Goal: Transaction & Acquisition: Purchase product/service

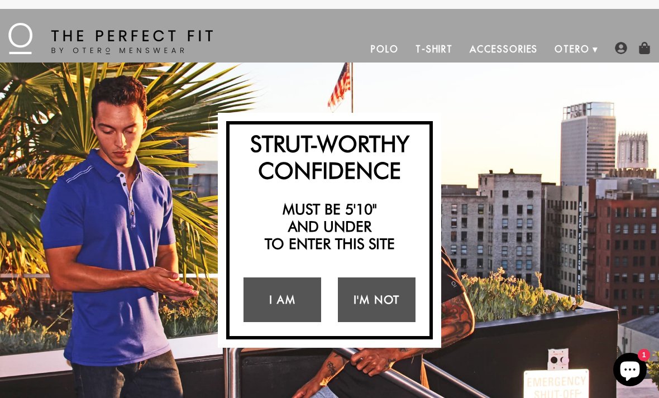
click at [363, 306] on link "I'm Not" at bounding box center [377, 300] width 78 height 45
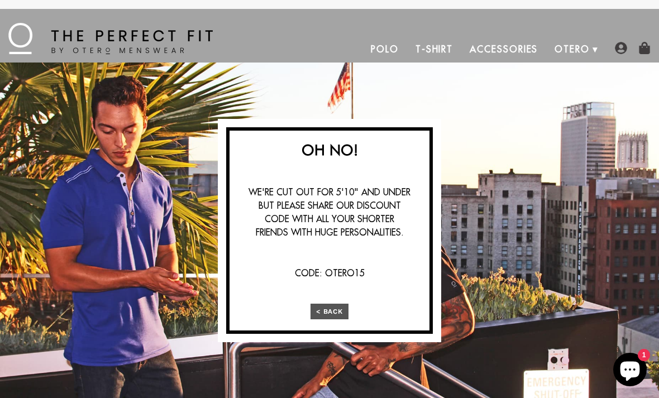
click at [329, 311] on link "< Back" at bounding box center [330, 312] width 39 height 16
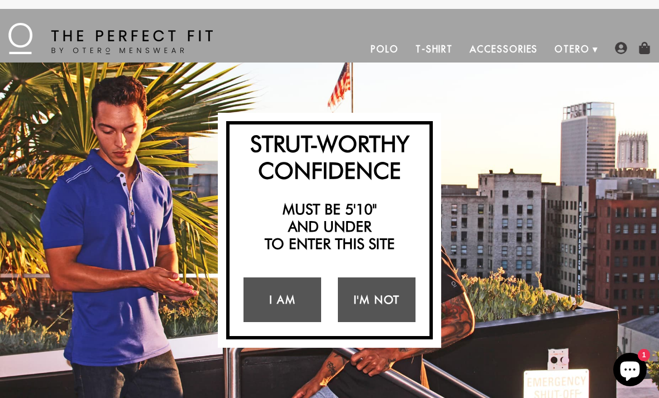
click at [280, 298] on link "I Am" at bounding box center [283, 300] width 78 height 45
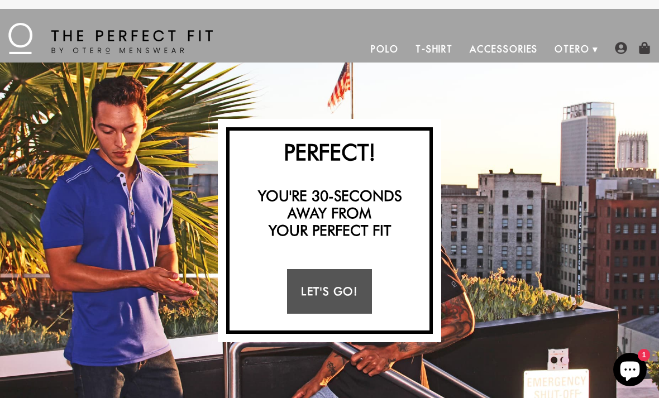
click at [313, 303] on link "Let's Go!" at bounding box center [329, 291] width 84 height 45
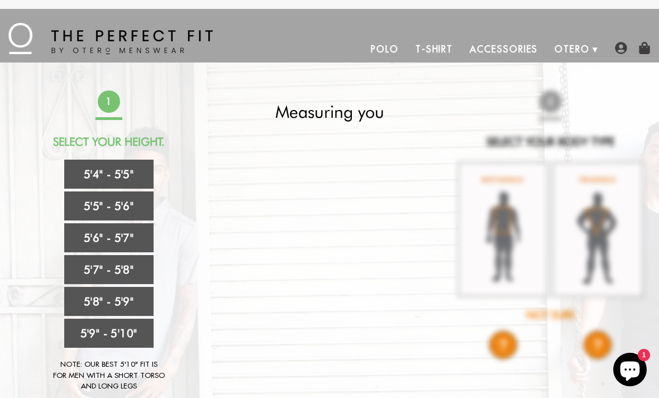
click at [117, 247] on link "5'6" - 5'7"" at bounding box center [108, 237] width 89 height 29
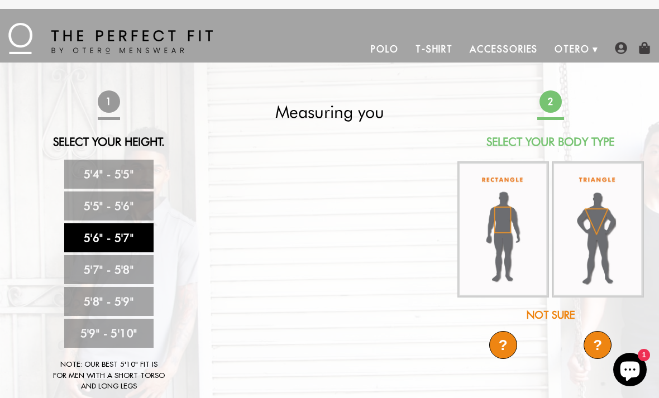
click at [596, 257] on img at bounding box center [598, 229] width 92 height 137
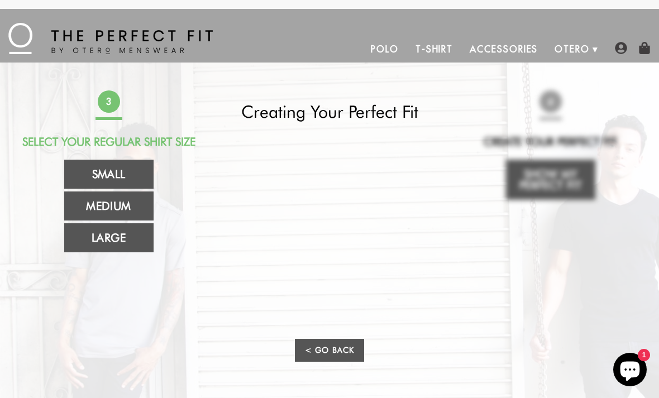
click at [92, 207] on link "Medium" at bounding box center [108, 206] width 89 height 29
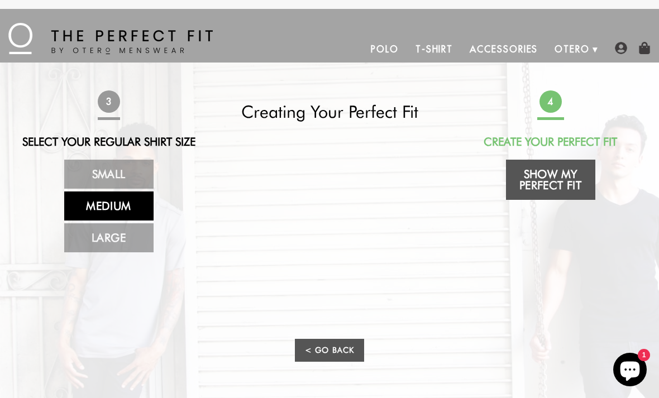
click at [546, 184] on link "Show My Perfect Fit" at bounding box center [550, 180] width 89 height 40
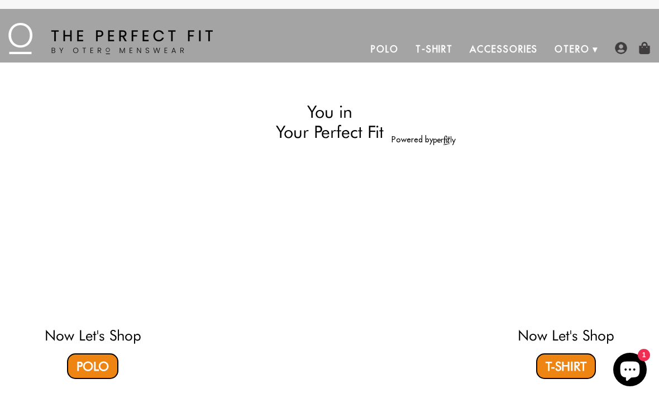
select select "56-57"
select select "triangle"
select select "M"
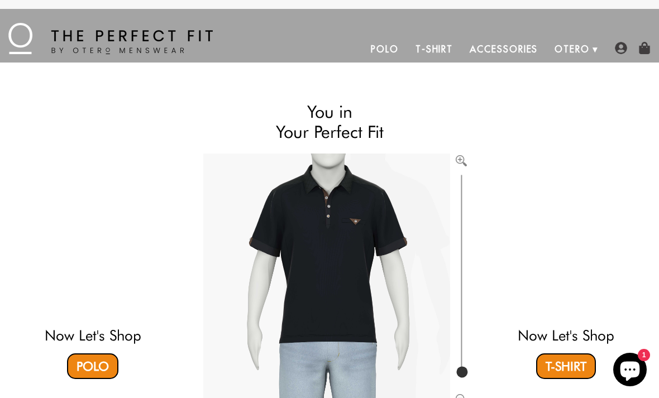
click at [84, 365] on link "Polo" at bounding box center [92, 367] width 51 height 26
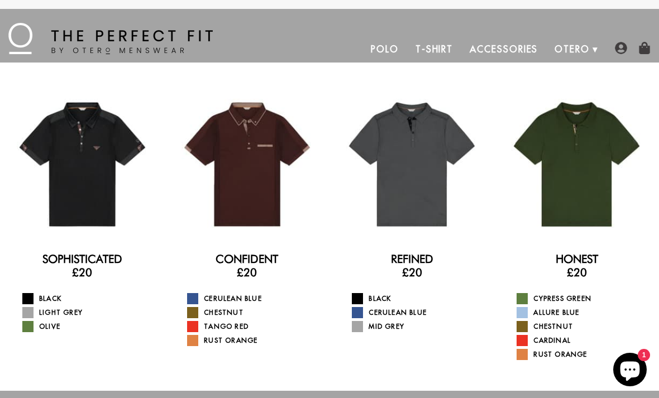
click at [76, 185] on div at bounding box center [82, 165] width 148 height 148
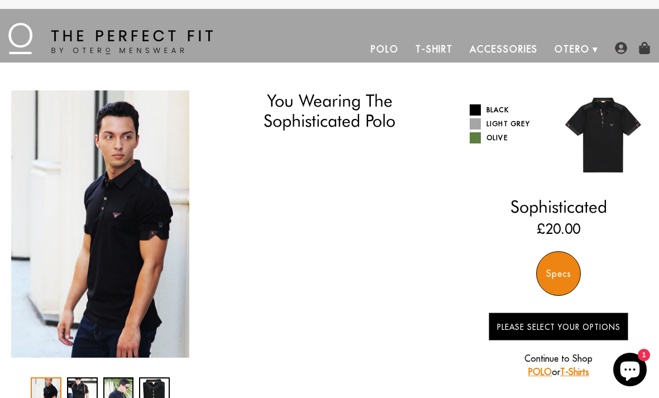
select select "56-57"
select select "triangle"
select select "M"
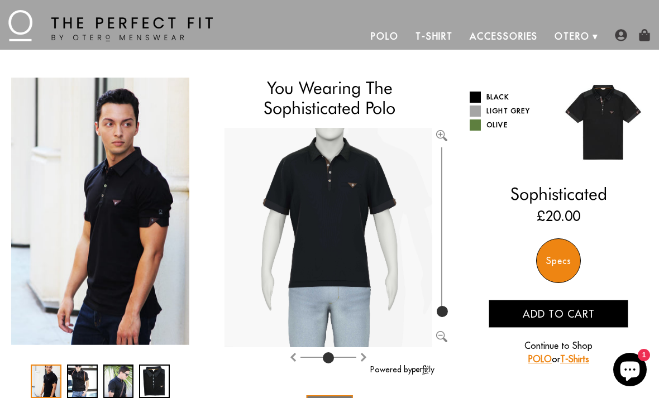
scroll to position [17, 0]
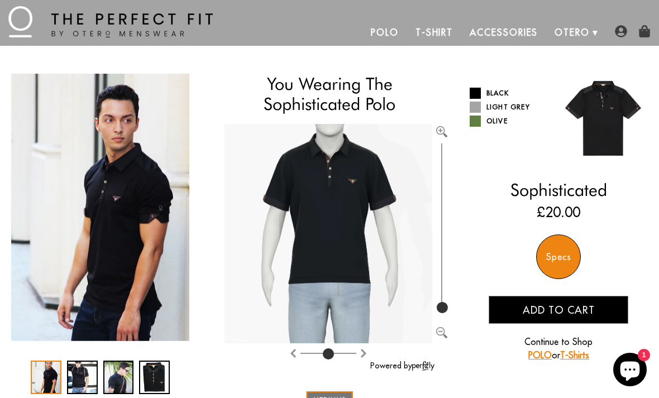
click at [117, 197] on img "1 / 4" at bounding box center [100, 208] width 178 height 268
click at [123, 202] on img "1 / 4" at bounding box center [100, 208] width 178 height 268
click at [123, 201] on img "1 / 4" at bounding box center [100, 208] width 178 height 268
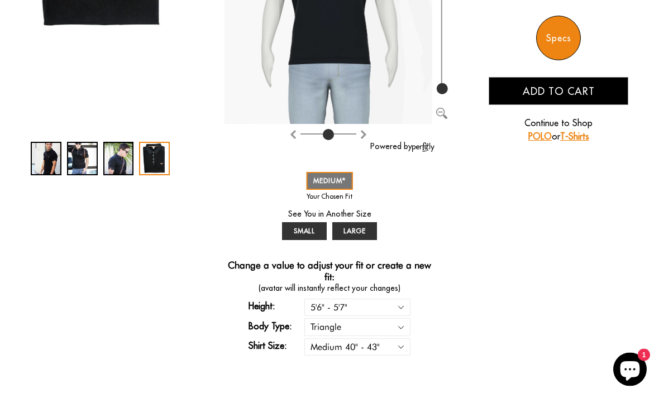
scroll to position [236, 0]
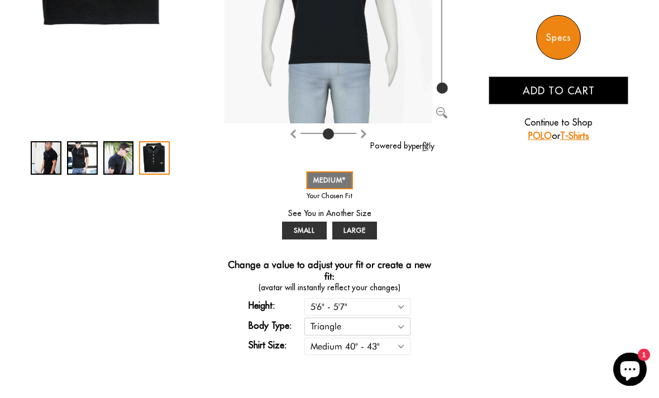
click at [401, 330] on select "Rectangle Triangle" at bounding box center [357, 326] width 106 height 17
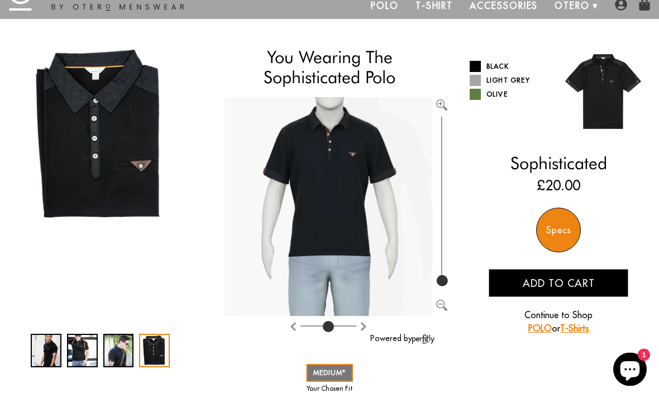
scroll to position [42, 0]
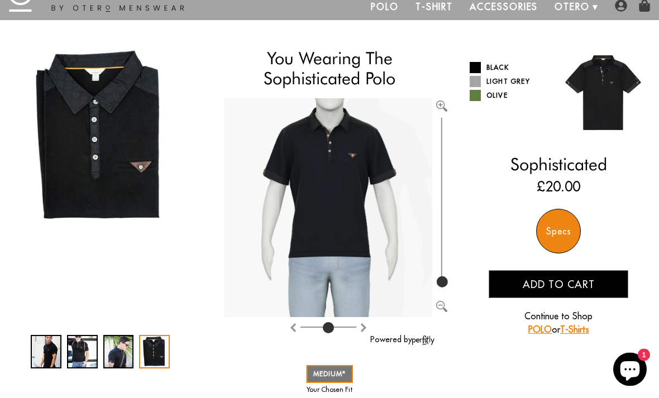
click at [478, 91] on span at bounding box center [475, 96] width 11 height 11
click at [473, 84] on span at bounding box center [475, 82] width 11 height 11
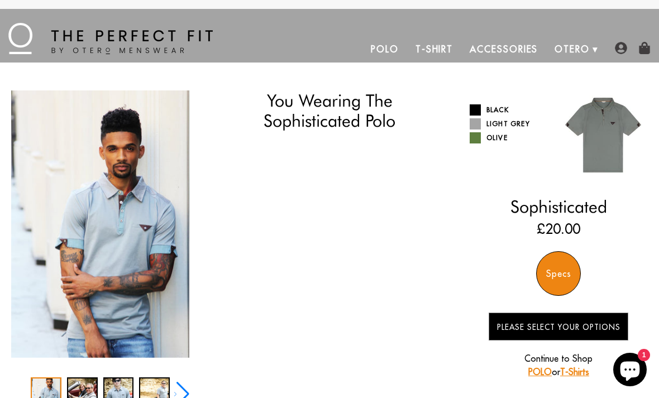
select select "56-57"
select select "triangle"
select select "M"
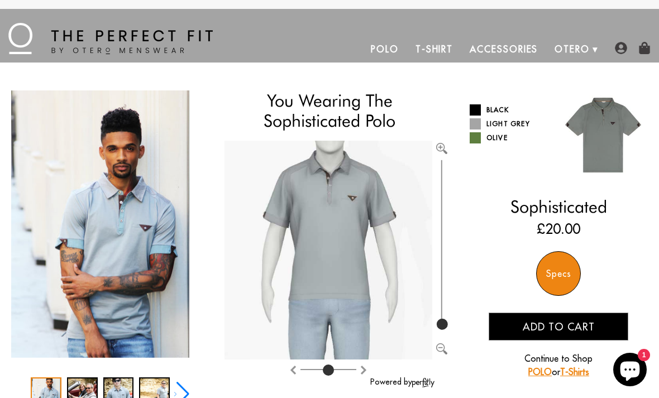
click at [426, 54] on link "T-Shirt" at bounding box center [434, 49] width 54 height 27
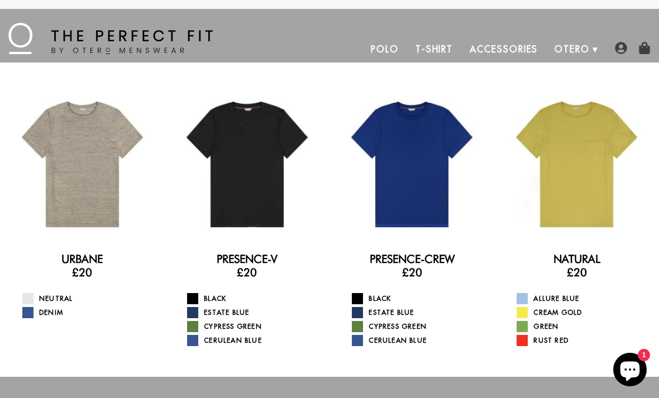
click at [71, 208] on div at bounding box center [82, 165] width 148 height 148
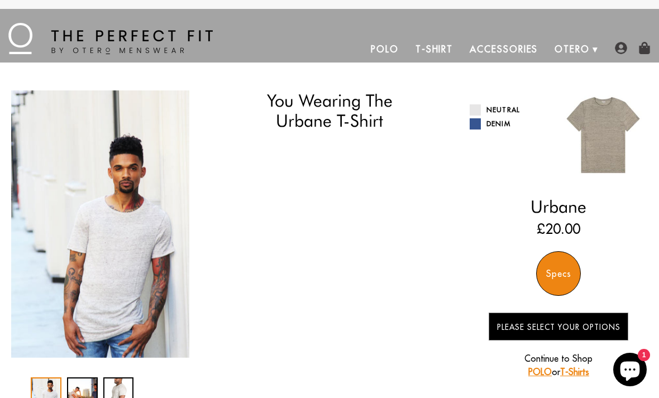
select select "56-57"
select select "triangle"
select select "M"
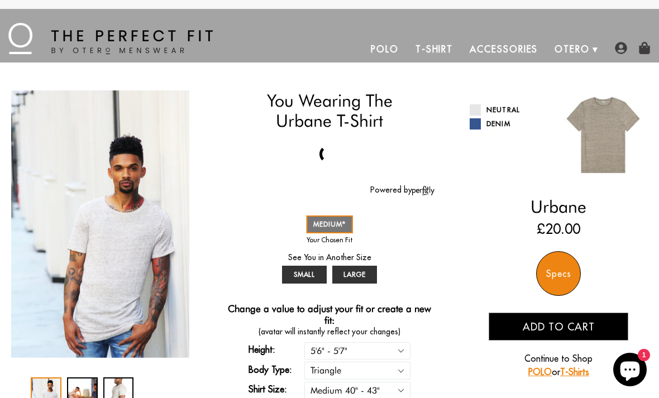
click at [84, 298] on img "1 / 3" at bounding box center [100, 225] width 178 height 268
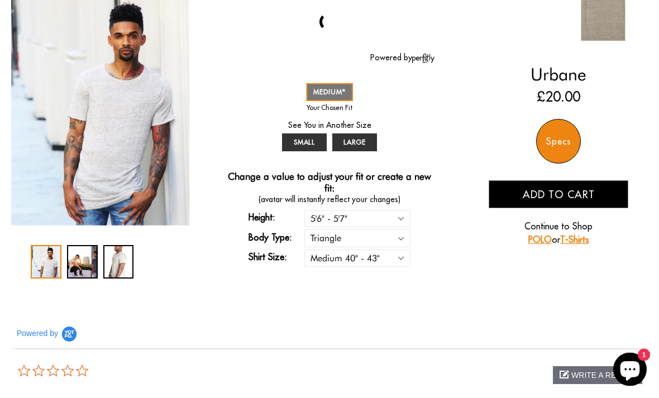
scroll to position [129, 0]
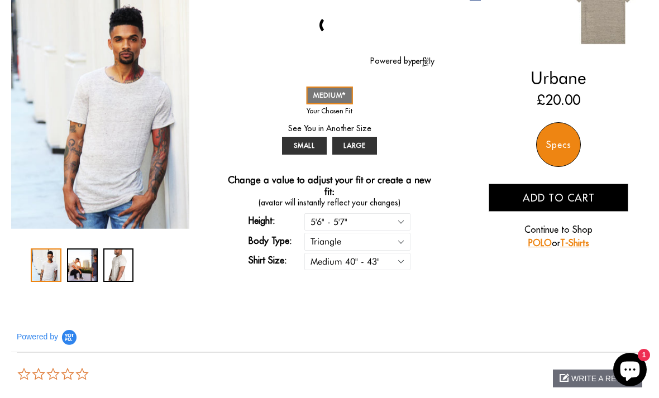
click at [110, 265] on div "3 / 3" at bounding box center [118, 266] width 31 height 34
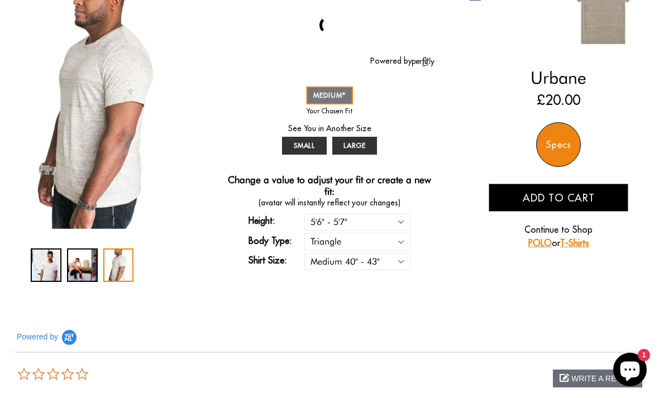
click at [78, 278] on div "2 / 3" at bounding box center [82, 266] width 31 height 34
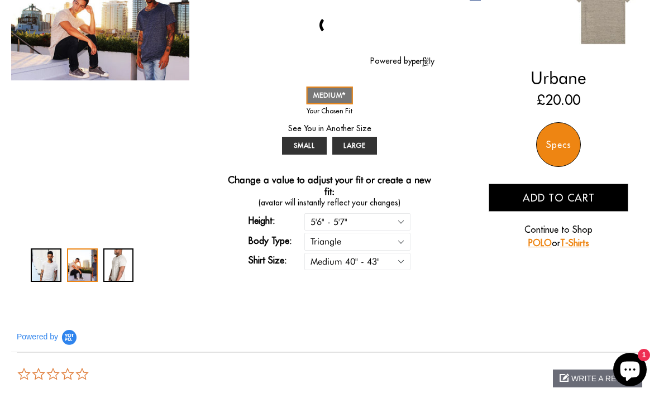
click at [47, 278] on div "1 / 3" at bounding box center [46, 266] width 31 height 34
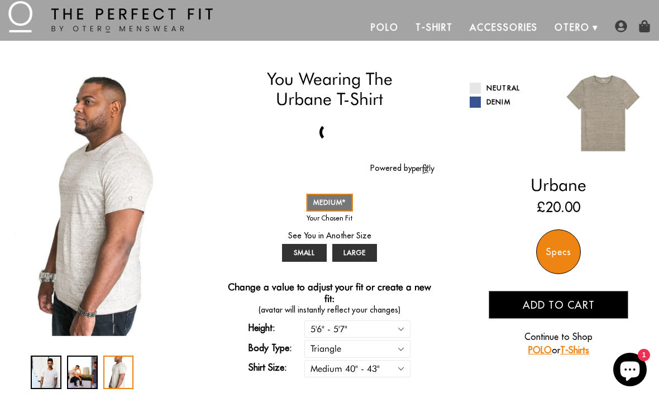
scroll to position [0, 0]
